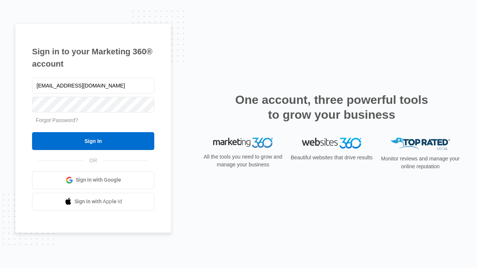
type input "dankie614@gmail.com"
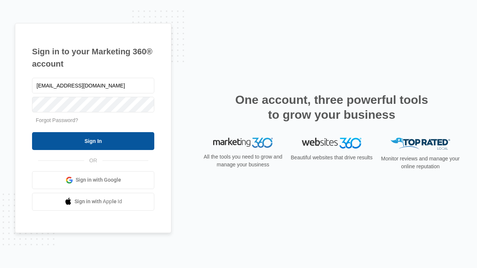
click at [93, 141] on input "Sign In" at bounding box center [93, 141] width 122 height 18
